Goal: Contribute content: Add original content to the website for others to see

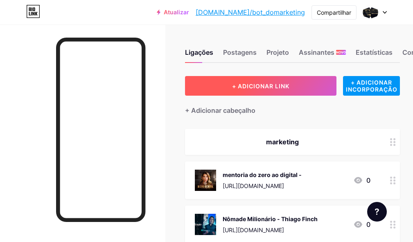
click at [264, 87] on font "+ ADICIONAR LINK" at bounding box center [260, 86] width 57 height 7
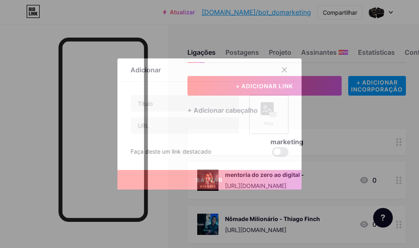
click at [261, 124] on div "Foto" at bounding box center [269, 124] width 16 height 6
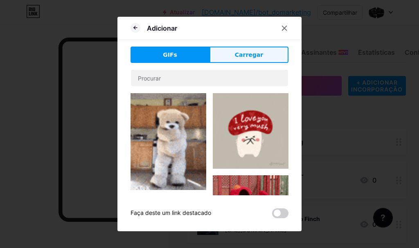
click at [233, 56] on button "Carregar" at bounding box center [248, 55] width 79 height 16
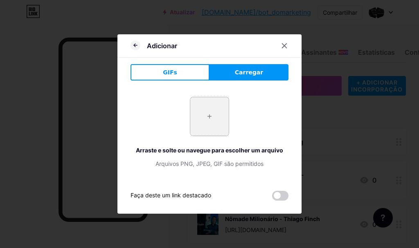
click at [207, 112] on input "file" at bounding box center [209, 116] width 38 height 38
type input "C:\fakepath\Primeira-Venda-em-24h.webp"
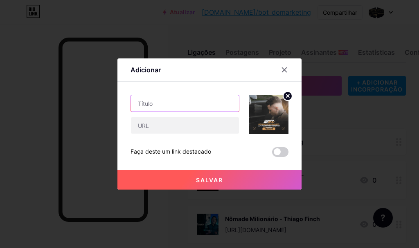
click at [206, 106] on input "text" at bounding box center [185, 103] width 108 height 16
click at [183, 99] on input "text" at bounding box center [185, 103] width 108 height 16
paste input ""Mini Curso Grátis:"
click at [137, 102] on input ""Mini Curso Grátis" at bounding box center [185, 103] width 108 height 16
click at [204, 104] on input "Mini Curso Grátis" at bounding box center [185, 103] width 108 height 16
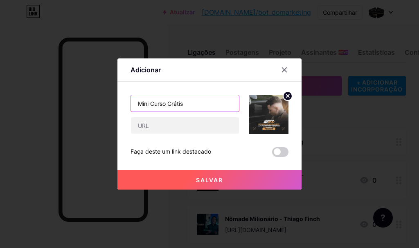
paste input "Marketing Digital"
click at [183, 105] on input "Mini Curso Grátis Marketing Digital" at bounding box center [185, 103] width 108 height 16
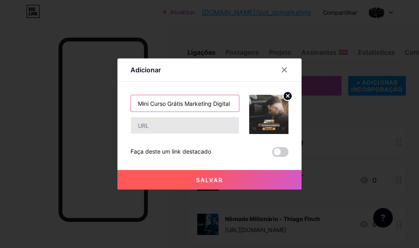
type input "Mini Curso Grátis Marketing Digital"
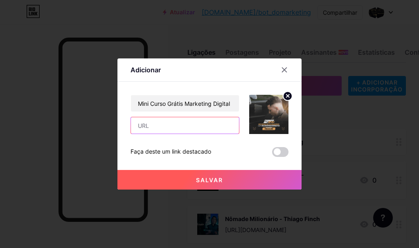
click at [165, 129] on input "text" at bounding box center [185, 125] width 108 height 16
paste input "[URL][DOMAIN_NAME]"
type input "[URL][DOMAIN_NAME]"
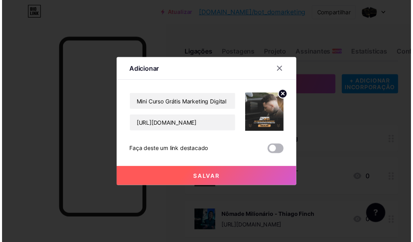
scroll to position [0, 0]
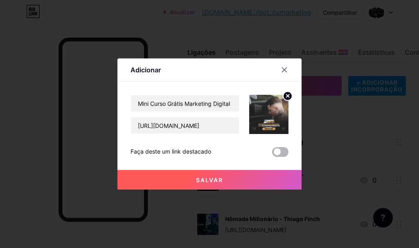
click at [281, 151] on span at bounding box center [280, 152] width 16 height 10
click at [272, 154] on input "checkbox" at bounding box center [272, 154] width 0 height 0
click at [221, 182] on button "Salvar" at bounding box center [209, 180] width 184 height 20
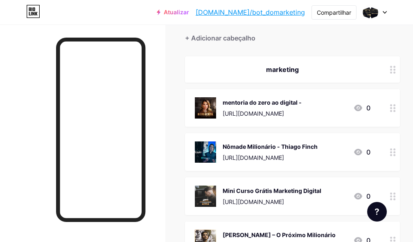
scroll to position [72, 0]
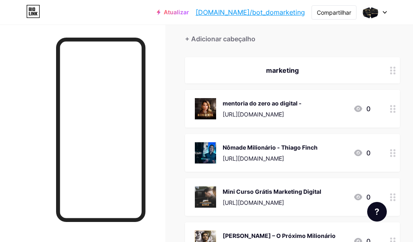
drag, startPoint x: 236, startPoint y: 196, endPoint x: 237, endPoint y: 187, distance: 8.7
click at [237, 187] on div "Mini Curso Grátis Marketing Digital [URL][DOMAIN_NAME]" at bounding box center [271, 196] width 99 height 21
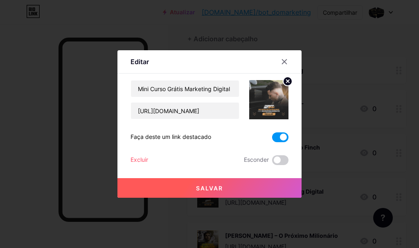
click at [274, 138] on span at bounding box center [280, 138] width 16 height 10
click at [272, 139] on input "checkbox" at bounding box center [272, 139] width 0 height 0
click at [216, 188] on font "Salvar" at bounding box center [209, 188] width 27 height 7
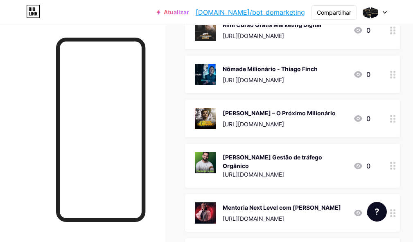
scroll to position [112, 0]
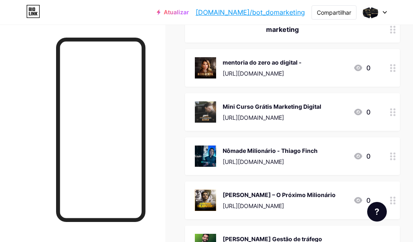
drag, startPoint x: 344, startPoint y: 112, endPoint x: 327, endPoint y: 91, distance: 26.8
click at [331, 89] on span "marketing mentoria do zero ao digital - [URL][DOMAIN_NAME] 0 Mini Curso Grátis …" at bounding box center [292, 186] width 215 height 341
click at [338, 94] on div "Mini Curso Grátis Marketing Digital [URL][DOMAIN_NAME] 0" at bounding box center [292, 112] width 215 height 38
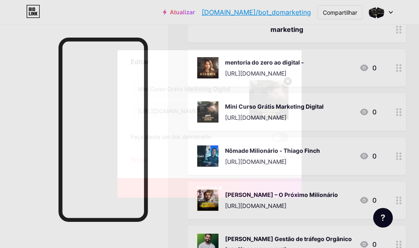
click at [282, 60] on icon at bounding box center [284, 61] width 7 height 7
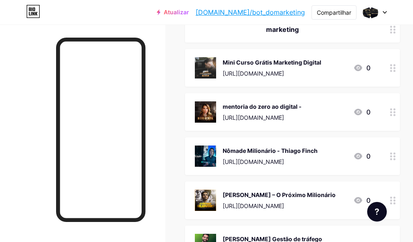
click at [175, 61] on div "Ligações Postagens Projeto Assinantes NOVO Estatísticas Configurações + ADICION…" at bounding box center [206, 182] width 413 height 541
click at [400, 67] on div at bounding box center [393, 68] width 14 height 38
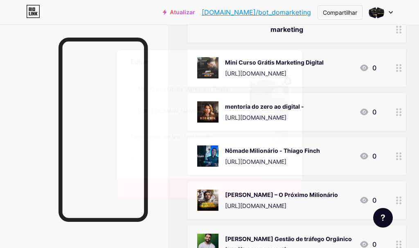
click at [279, 138] on span at bounding box center [280, 138] width 16 height 10
click at [272, 139] on input "checkbox" at bounding box center [272, 139] width 0 height 0
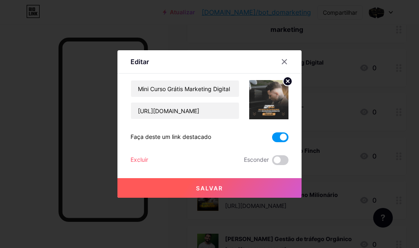
click at [240, 186] on button "Salvar" at bounding box center [209, 188] width 184 height 20
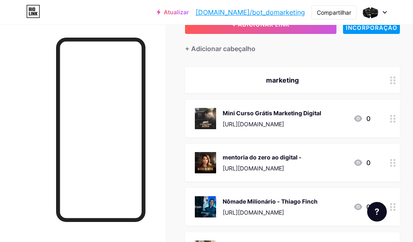
scroll to position [0, 0]
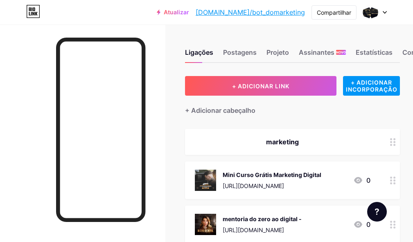
click at [156, 42] on div at bounding box center [82, 146] width 165 height 242
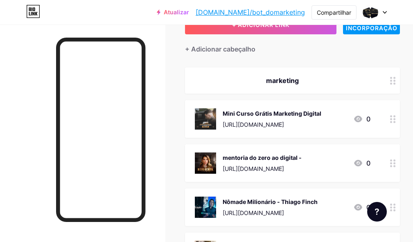
scroll to position [123, 0]
